Goal: Transaction & Acquisition: Purchase product/service

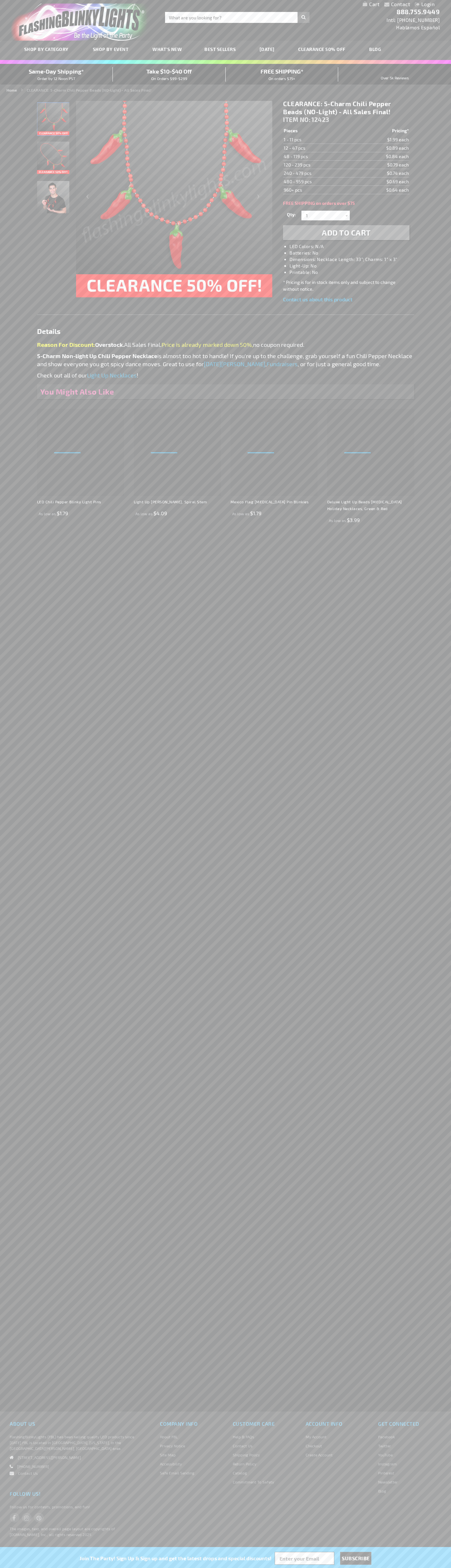
click at [346, 233] on span "Add to Cart" at bounding box center [346, 232] width 49 height 9
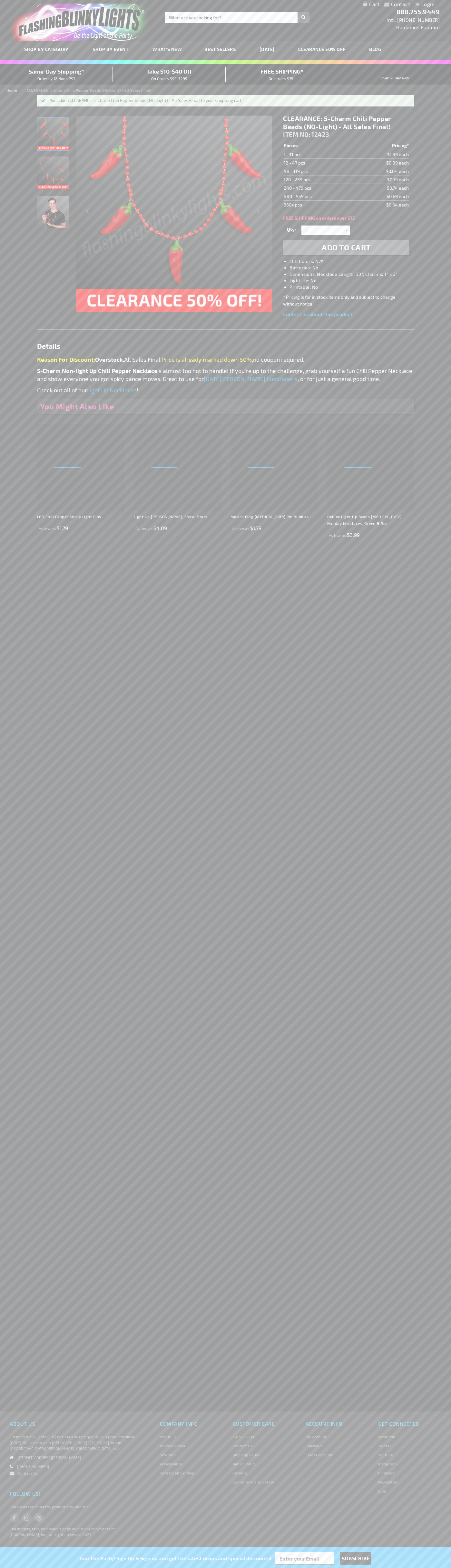
click at [371, 5] on link "My Cart" at bounding box center [371, 4] width 16 height 6
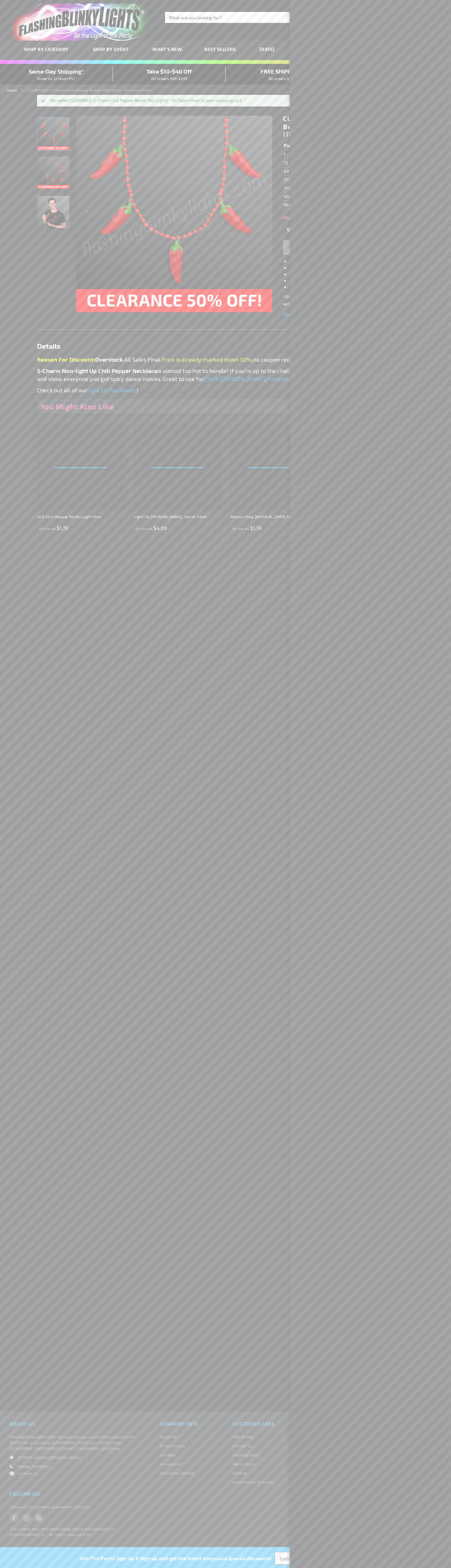
click at [57, 75] on span "Same-Day Shipping*" at bounding box center [57, 71] width 55 height 7
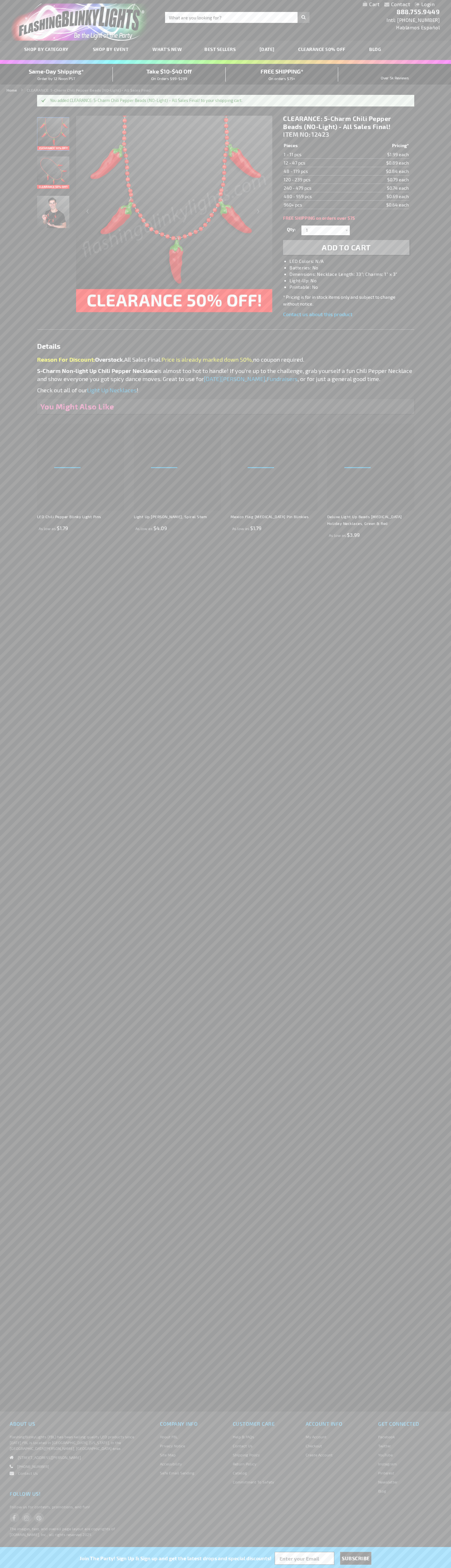
click at [57, 13] on img "store logo" at bounding box center [80, 22] width 139 height 37
click at [449, 32] on div "Toggle Nav Search Search × Search 888.755.9449 Intl: 818-753-8303 Hablamos Espa…" at bounding box center [226, 20] width 451 height 41
click at [407, 1568] on html "The store will not work correctly when cookies are disabled. Contact Compare Pr…" at bounding box center [226, 784] width 451 height 1568
click at [17, 621] on div "Contact Compare Products Checkout Login Skip to Content My Cart Toggle Nav Sear…" at bounding box center [226, 784] width 451 height 1568
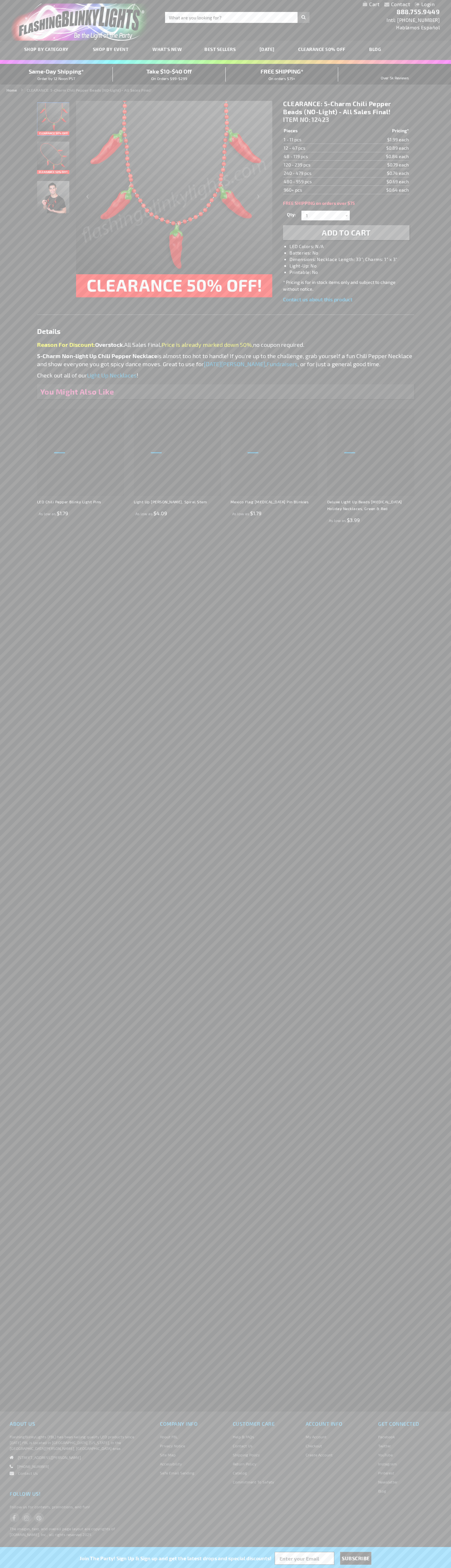
click at [57, 75] on span "Same-Day Shipping*" at bounding box center [57, 71] width 55 height 7
click at [53, 121] on img "NON-Light Up Chili Pepper Charm Necklace" at bounding box center [53, 119] width 32 height 32
click at [297, 119] on span "ITEM NO:" at bounding box center [297, 119] width 28 height 7
click at [318, 140] on td "1 - 11 pcs" at bounding box center [317, 139] width 69 height 9
click at [318, 148] on td "12 - 47 pcs" at bounding box center [317, 148] width 69 height 9
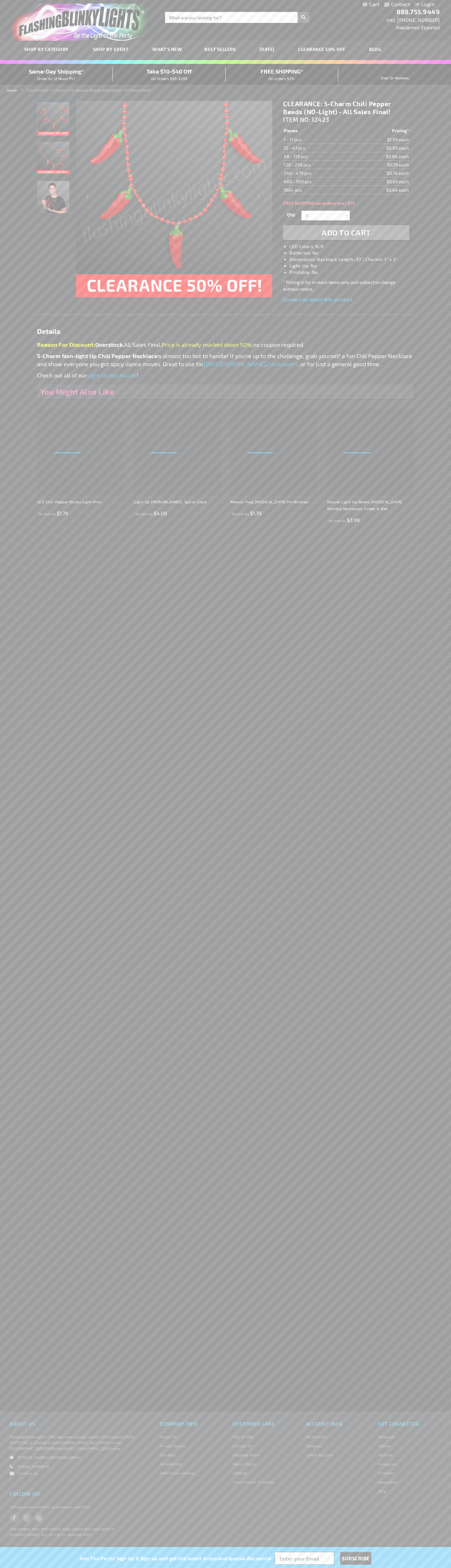
click at [318, 156] on td "48 - 119 pcs" at bounding box center [317, 156] width 69 height 9
click at [318, 165] on td "120 - 239 pcs" at bounding box center [317, 165] width 69 height 9
click at [318, 173] on td "240 - 479 pcs" at bounding box center [317, 173] width 69 height 9
click at [318, 181] on td "480 - 959 pcs" at bounding box center [317, 181] width 69 height 9
